Goal: Find specific page/section: Find specific page/section

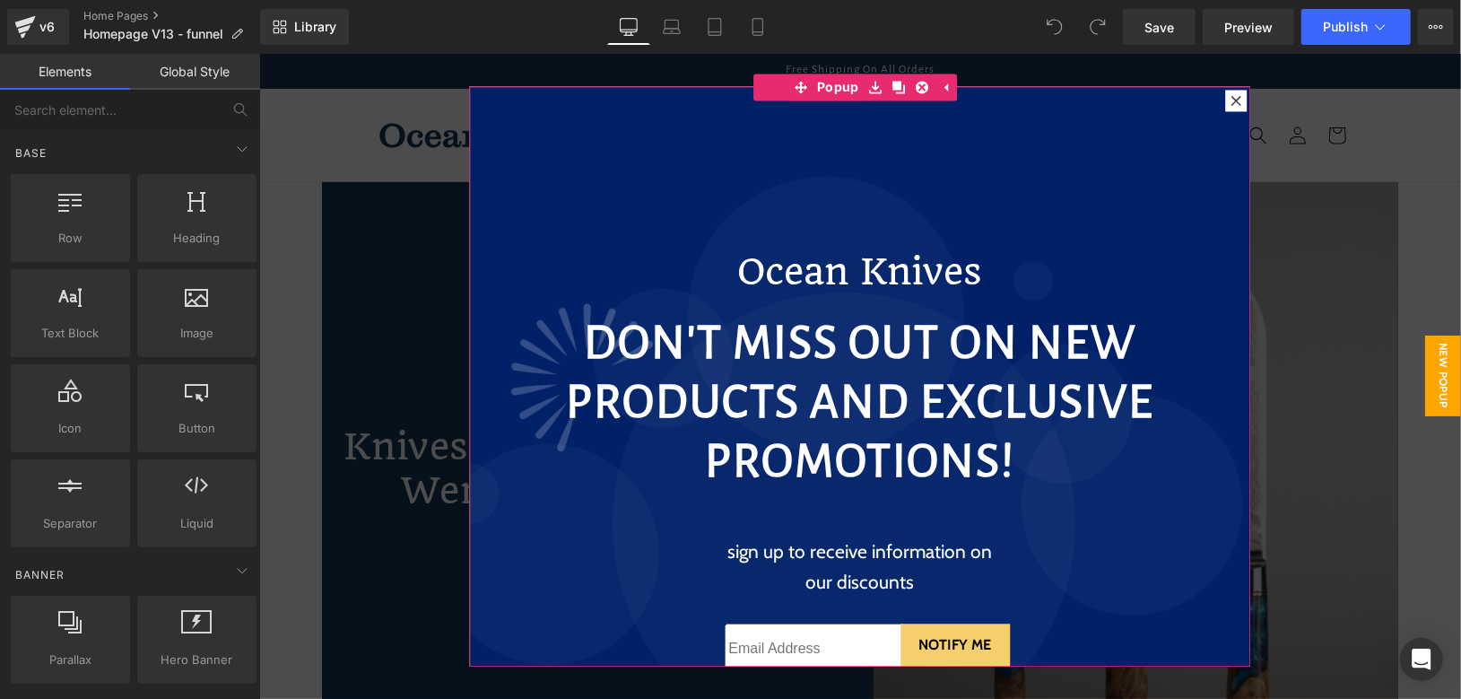
click at [1230, 98] on icon at bounding box center [1235, 99] width 11 height 11
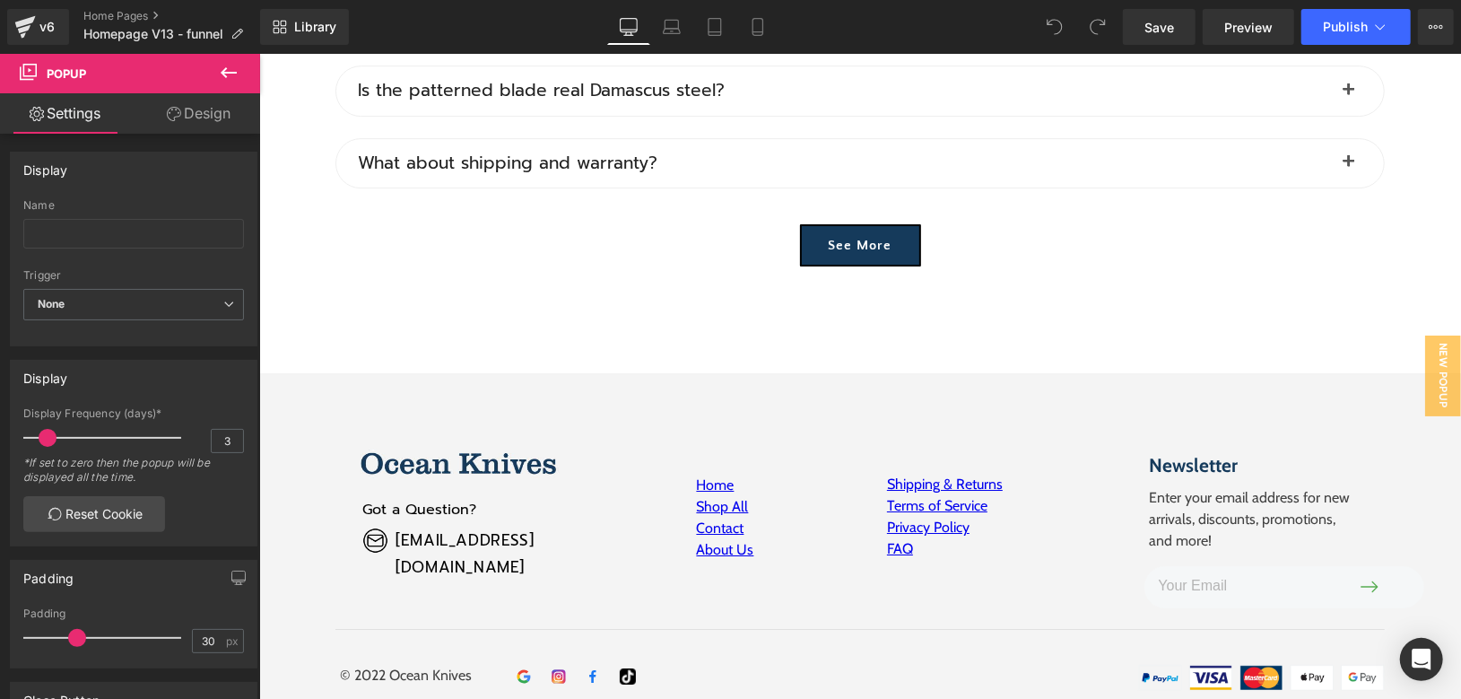
scroll to position [3886, 0]
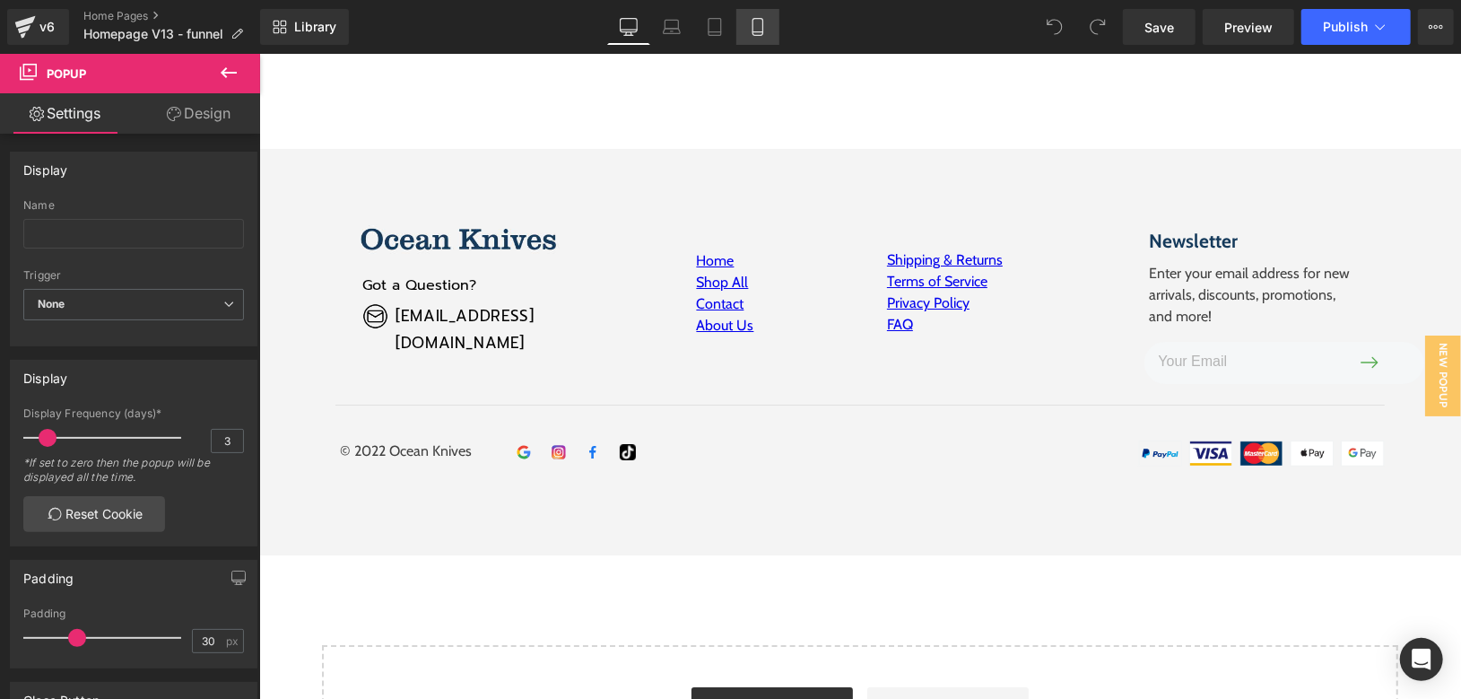
click at [754, 27] on icon at bounding box center [758, 27] width 18 height 18
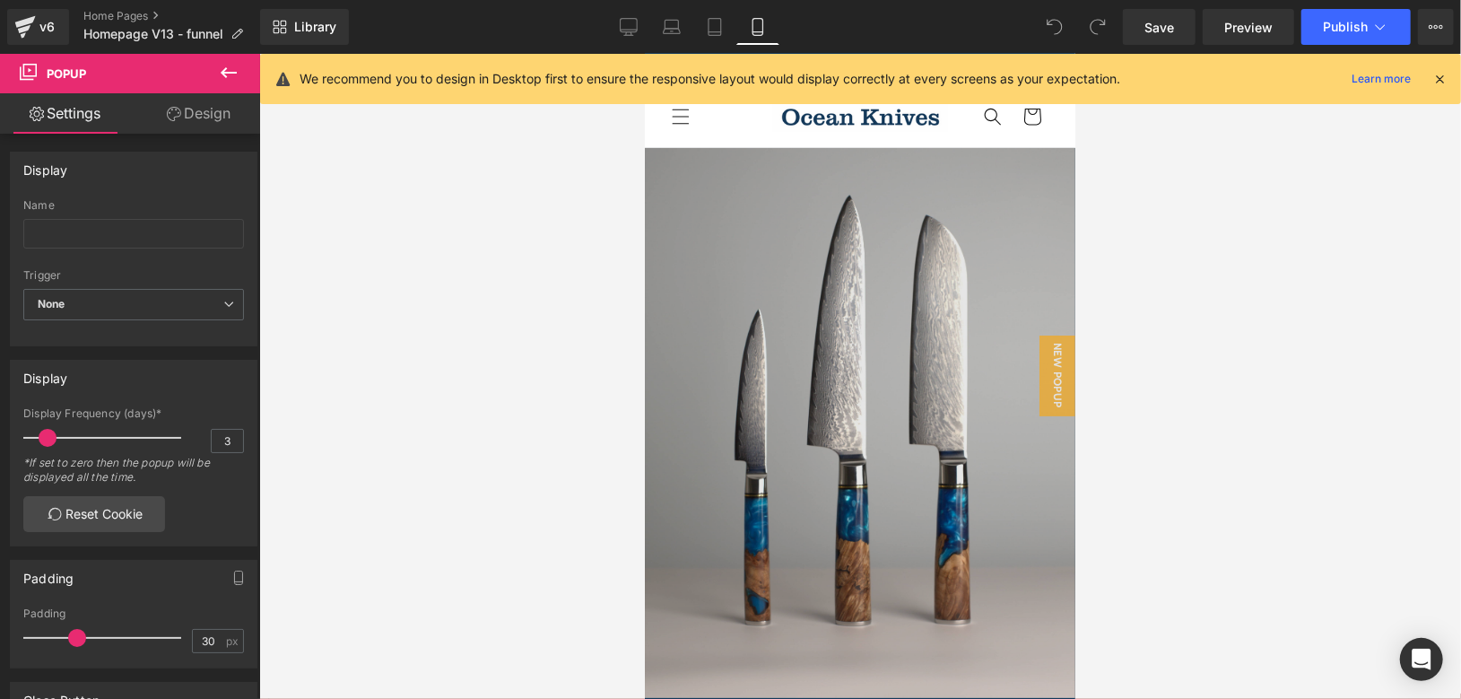
scroll to position [0, 0]
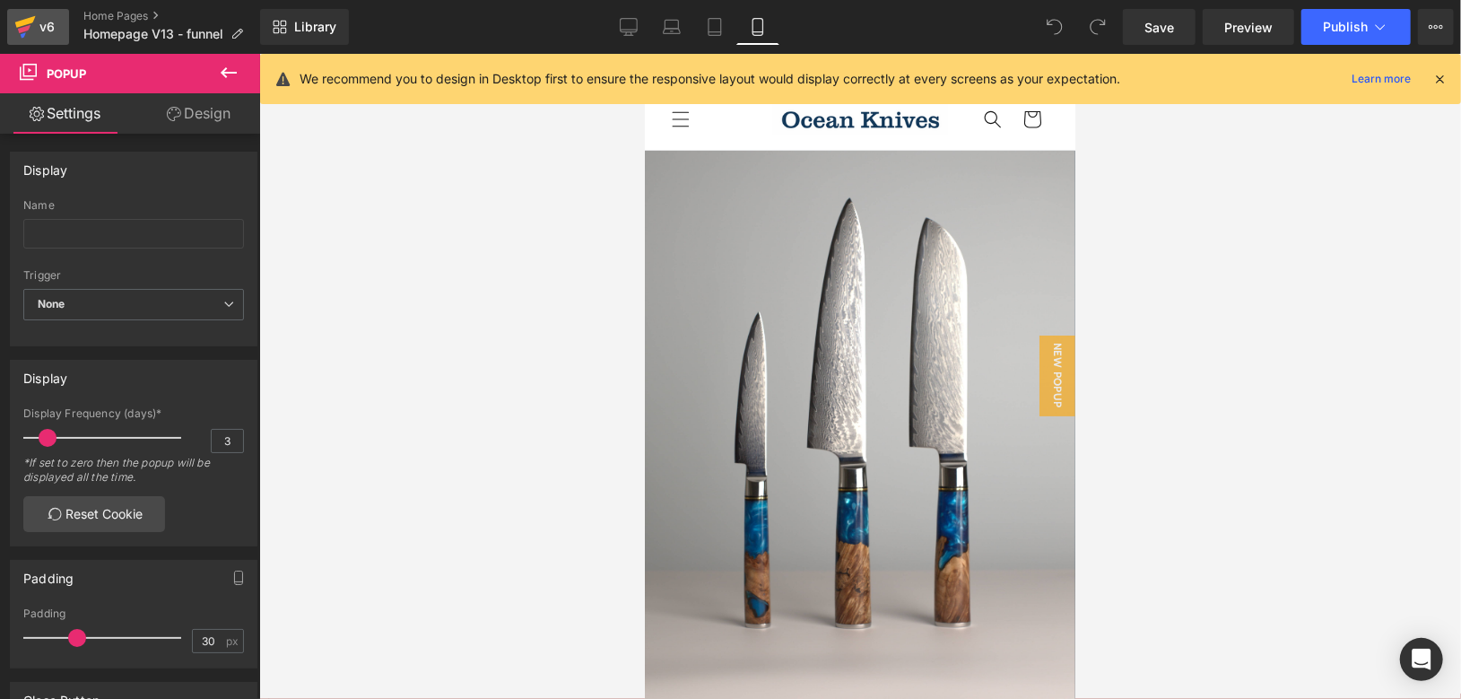
click at [20, 14] on icon at bounding box center [25, 26] width 22 height 45
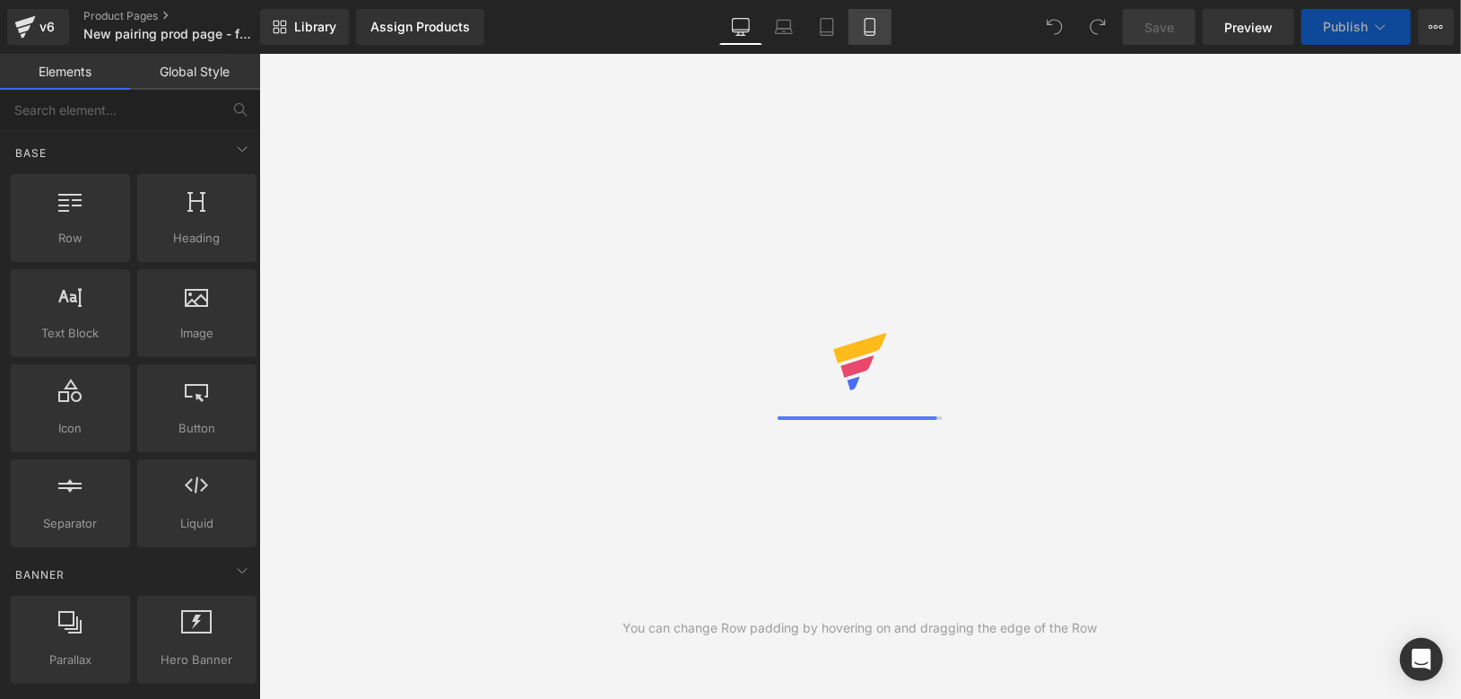
click at [863, 27] on icon at bounding box center [870, 27] width 18 height 18
